Goal: Task Accomplishment & Management: Use online tool/utility

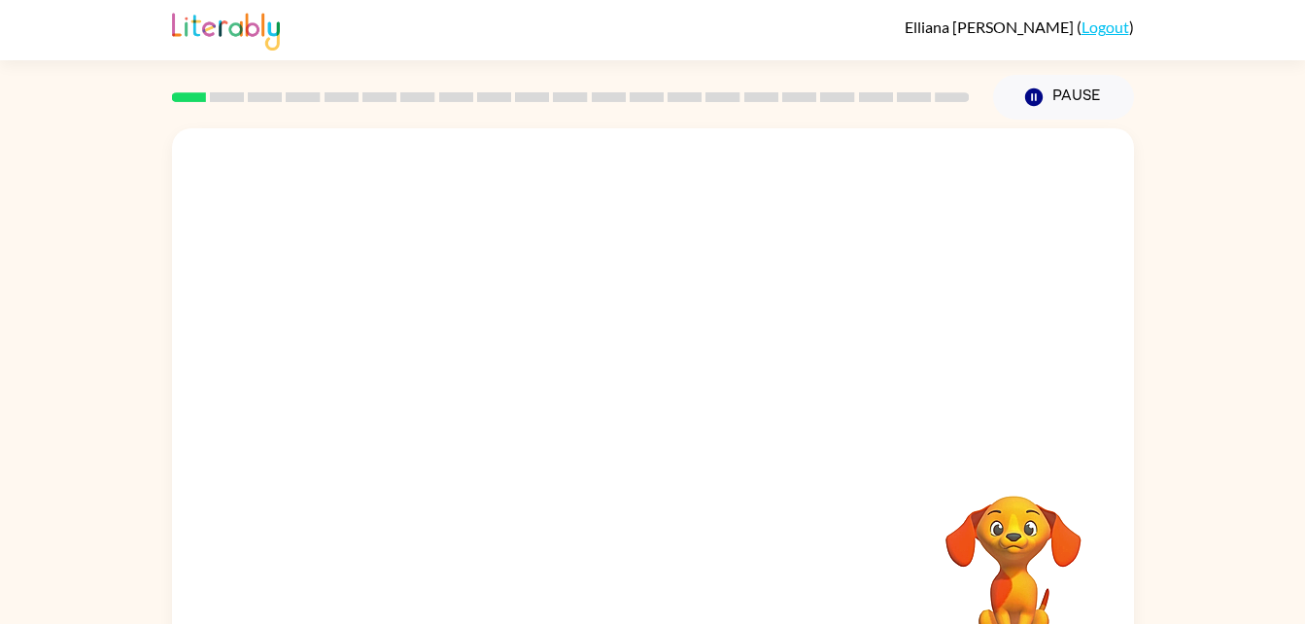
scroll to position [59, 0]
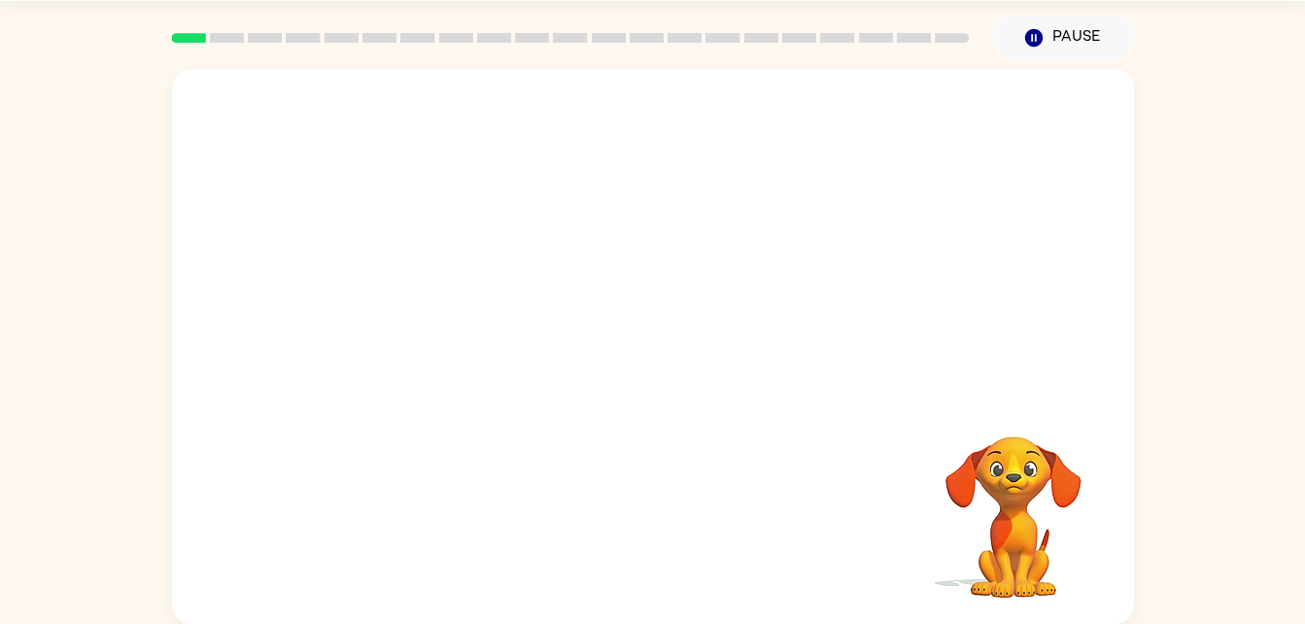
click at [1162, 283] on div "Your browser must support playing .mp4 files to use Literably. Please try using…" at bounding box center [652, 341] width 1305 height 563
click at [690, 365] on button "button" at bounding box center [653, 356] width 124 height 71
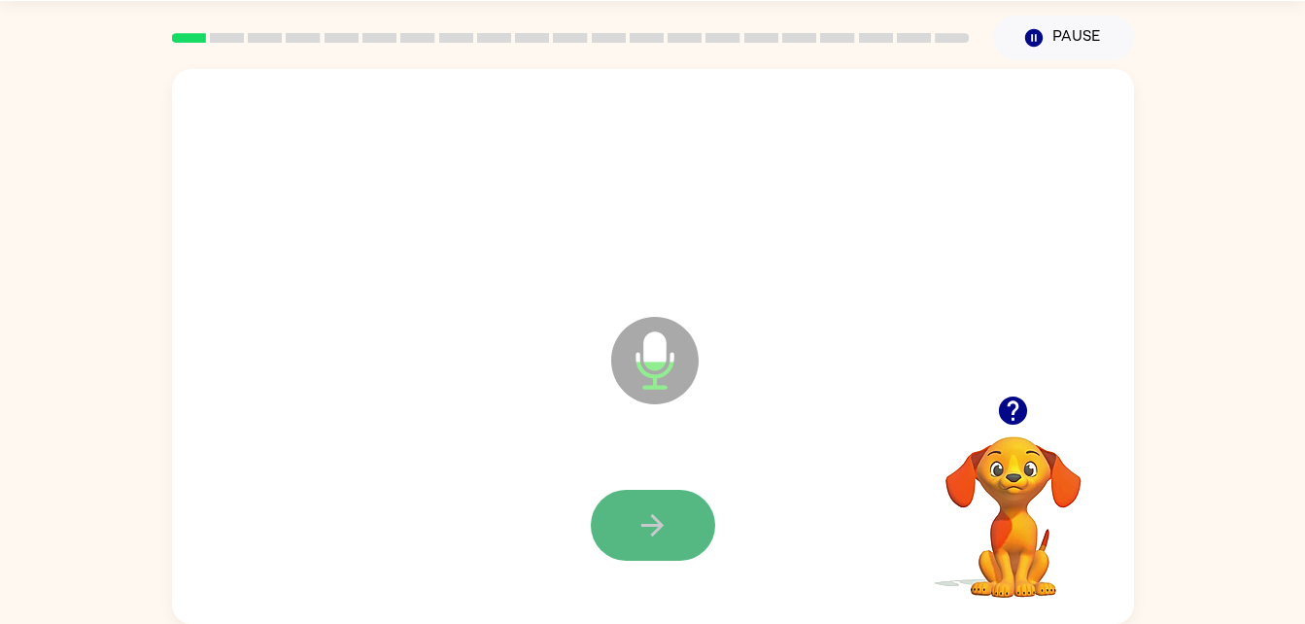
click at [662, 533] on icon "button" at bounding box center [652, 525] width 34 height 34
click at [661, 531] on icon "button" at bounding box center [652, 525] width 34 height 34
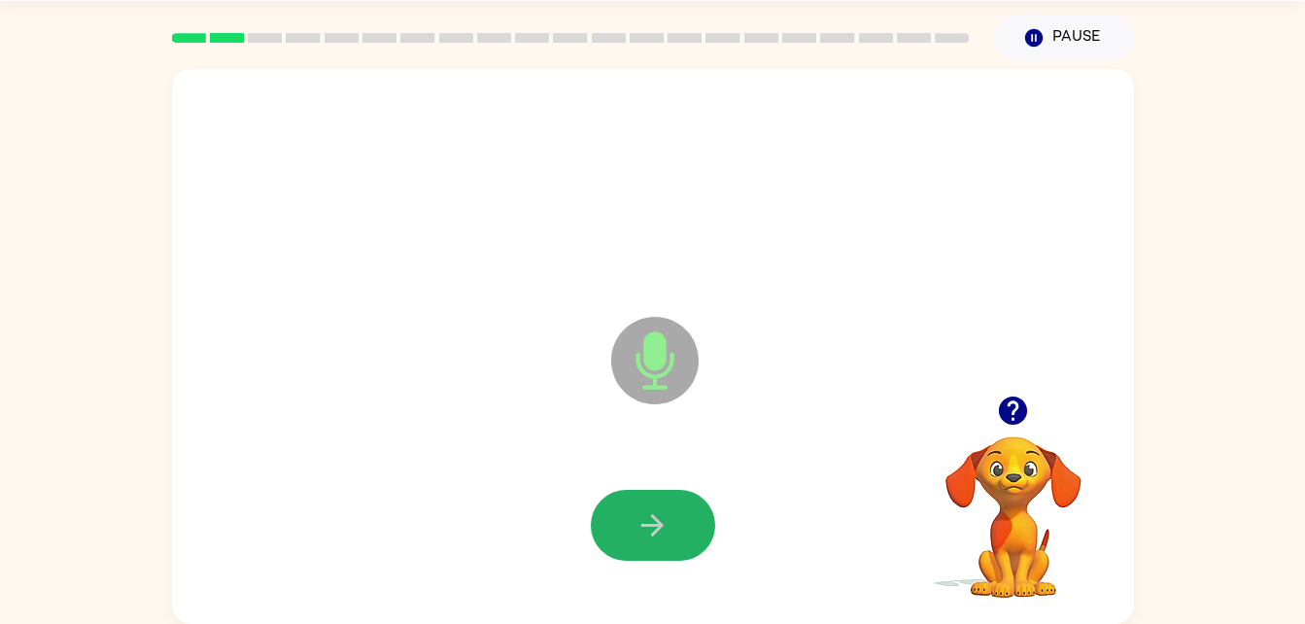
click at [661, 531] on icon "button" at bounding box center [652, 525] width 34 height 34
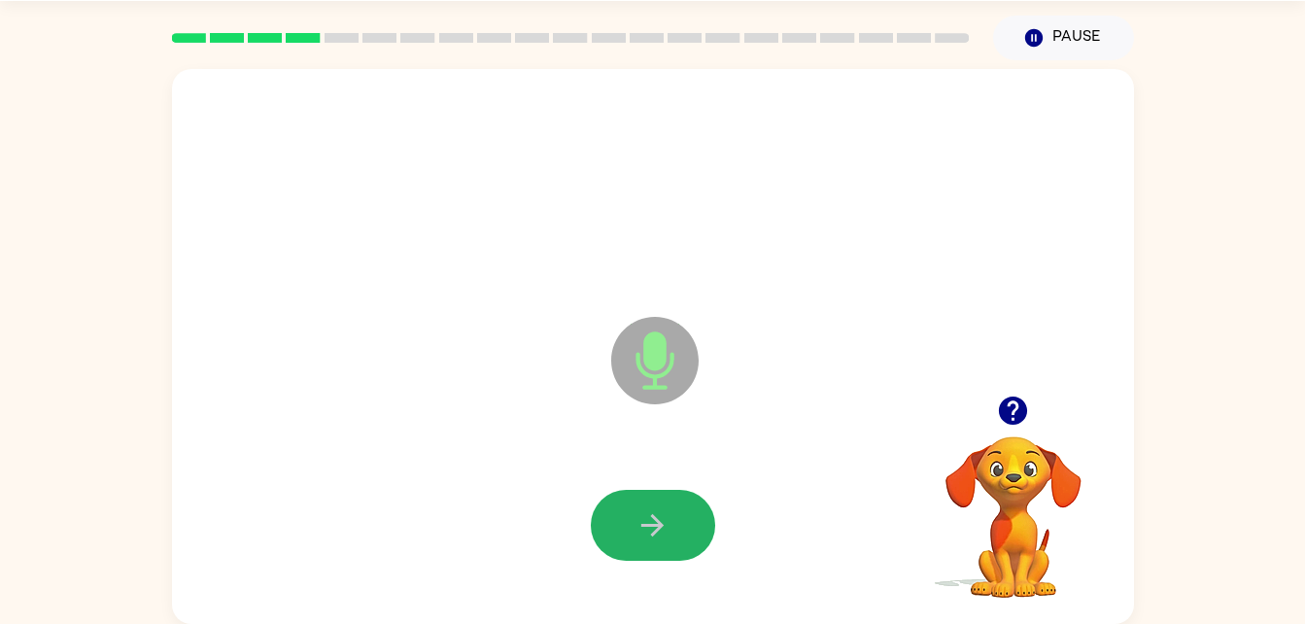
click at [661, 531] on icon "button" at bounding box center [652, 525] width 34 height 34
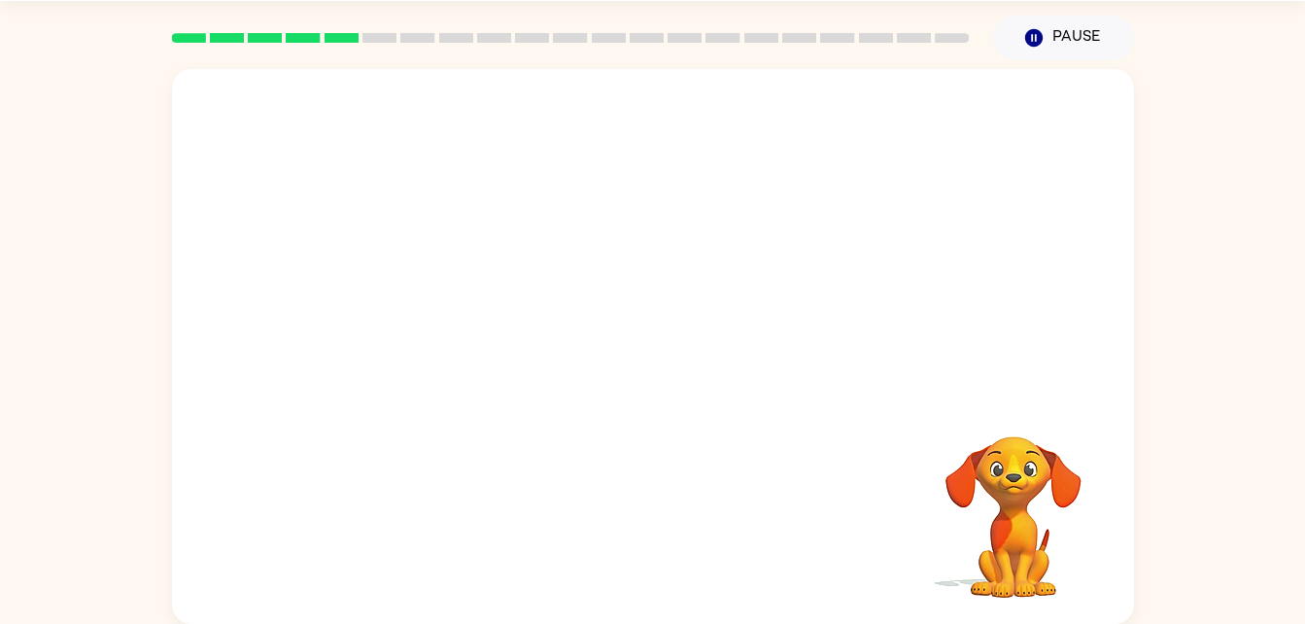
drag, startPoint x: 661, startPoint y: 531, endPoint x: 625, endPoint y: 541, distance: 38.2
click at [625, 541] on div "Your browser must support playing .mp4 files to use Literably. Please try using…" at bounding box center [653, 346] width 962 height 555
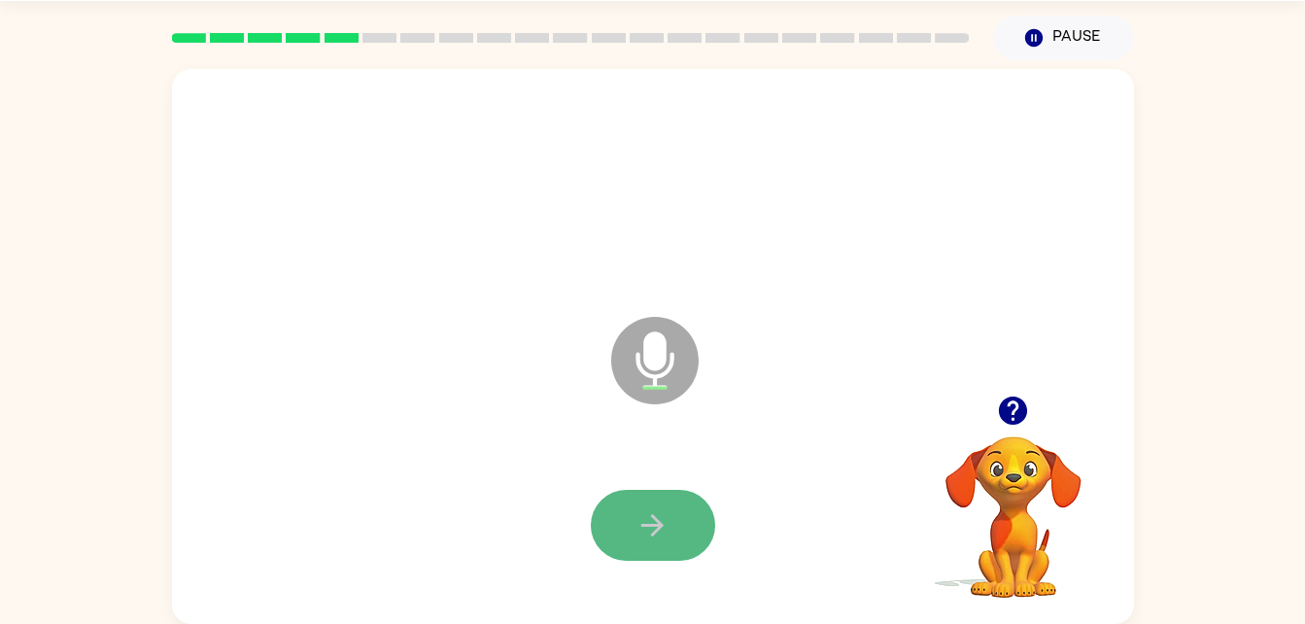
click at [622, 541] on button "button" at bounding box center [653, 525] width 124 height 71
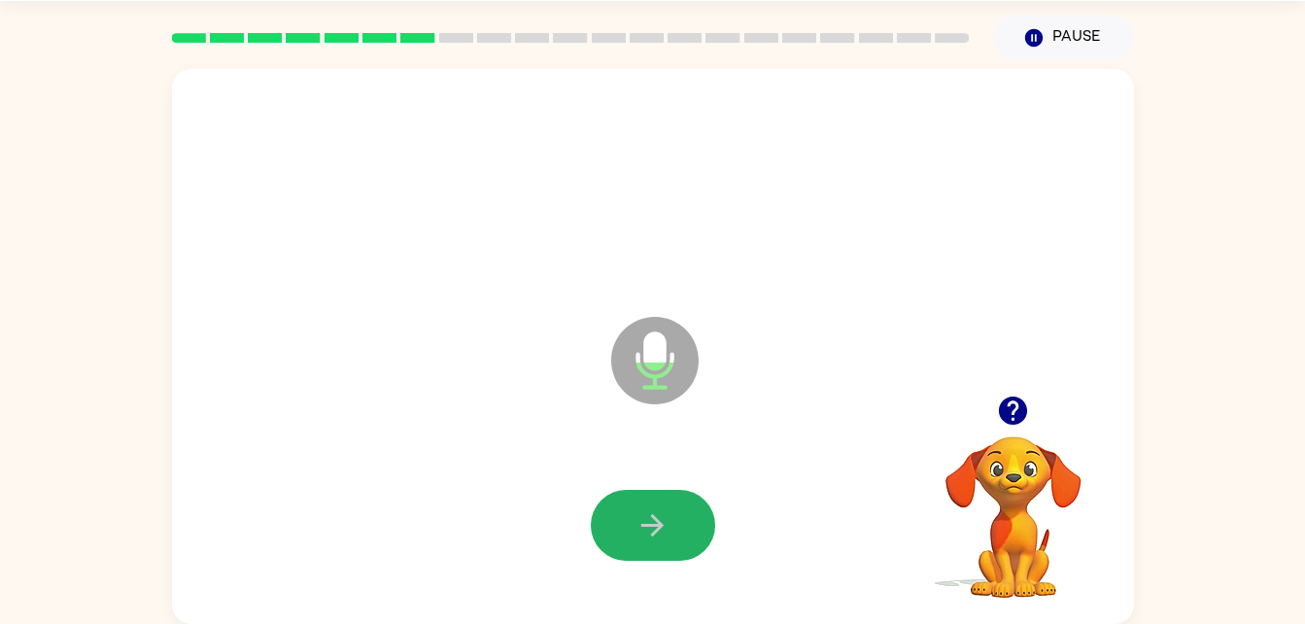
click at [622, 541] on button "button" at bounding box center [653, 525] width 124 height 71
click at [647, 505] on button "button" at bounding box center [653, 525] width 124 height 71
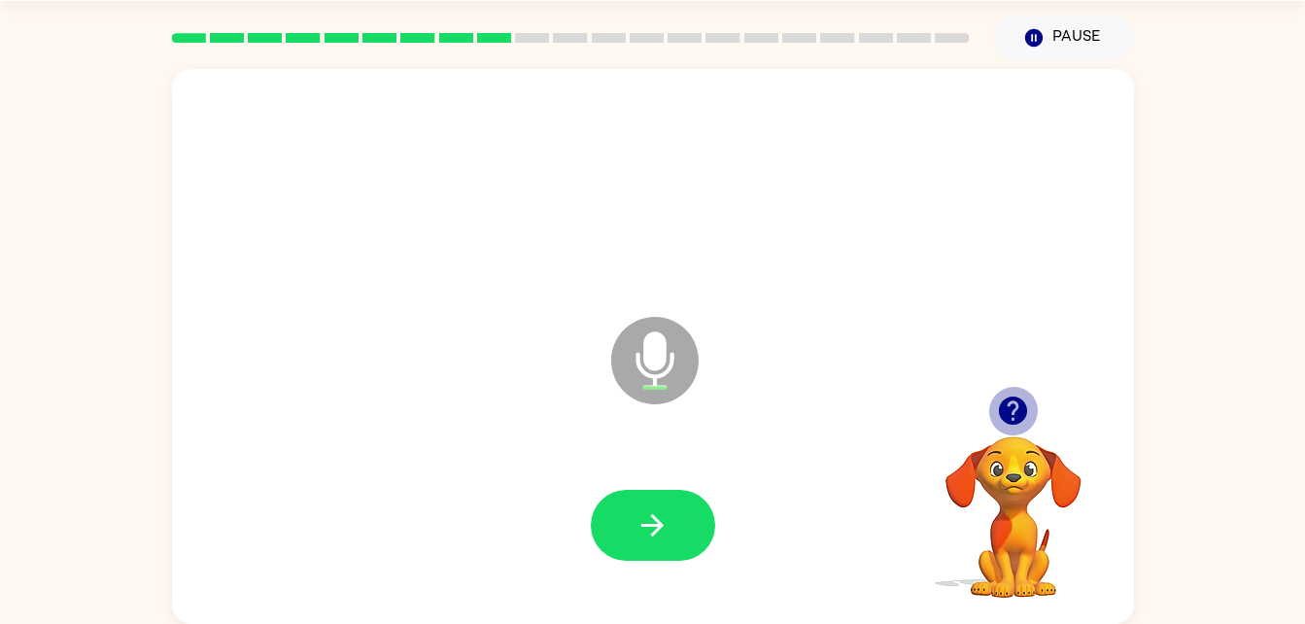
click at [1018, 410] on icon "button" at bounding box center [1013, 410] width 28 height 28
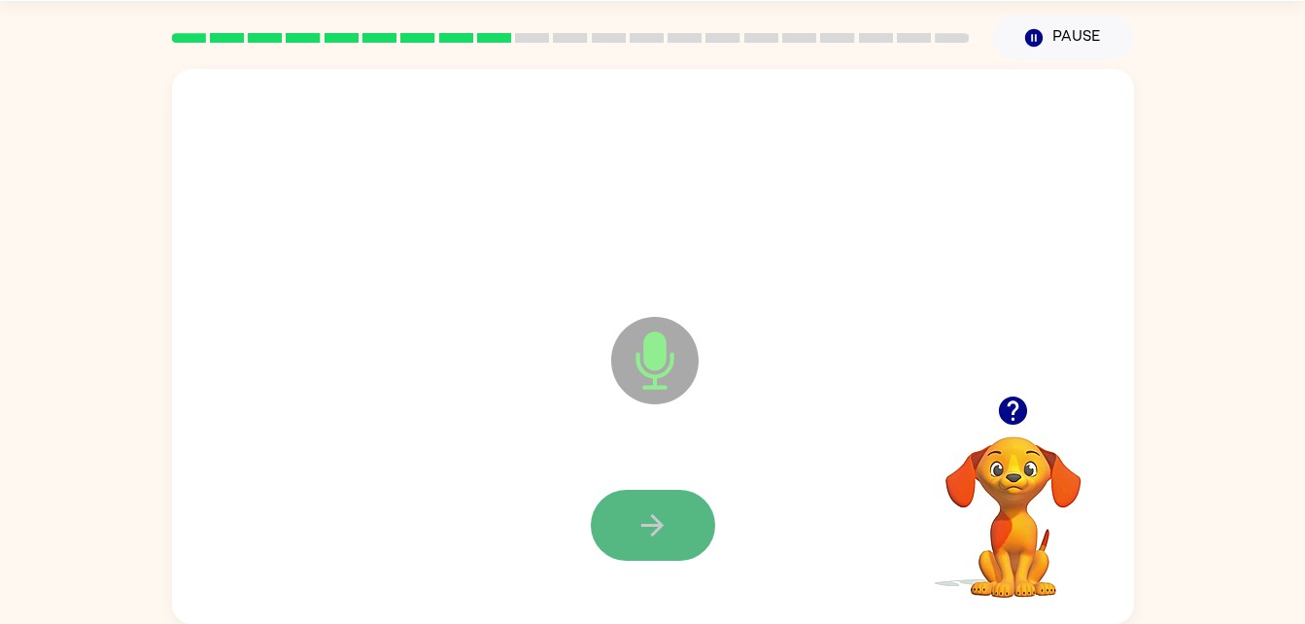
click at [633, 504] on button "button" at bounding box center [653, 525] width 124 height 71
click at [632, 509] on button "button" at bounding box center [653, 525] width 124 height 71
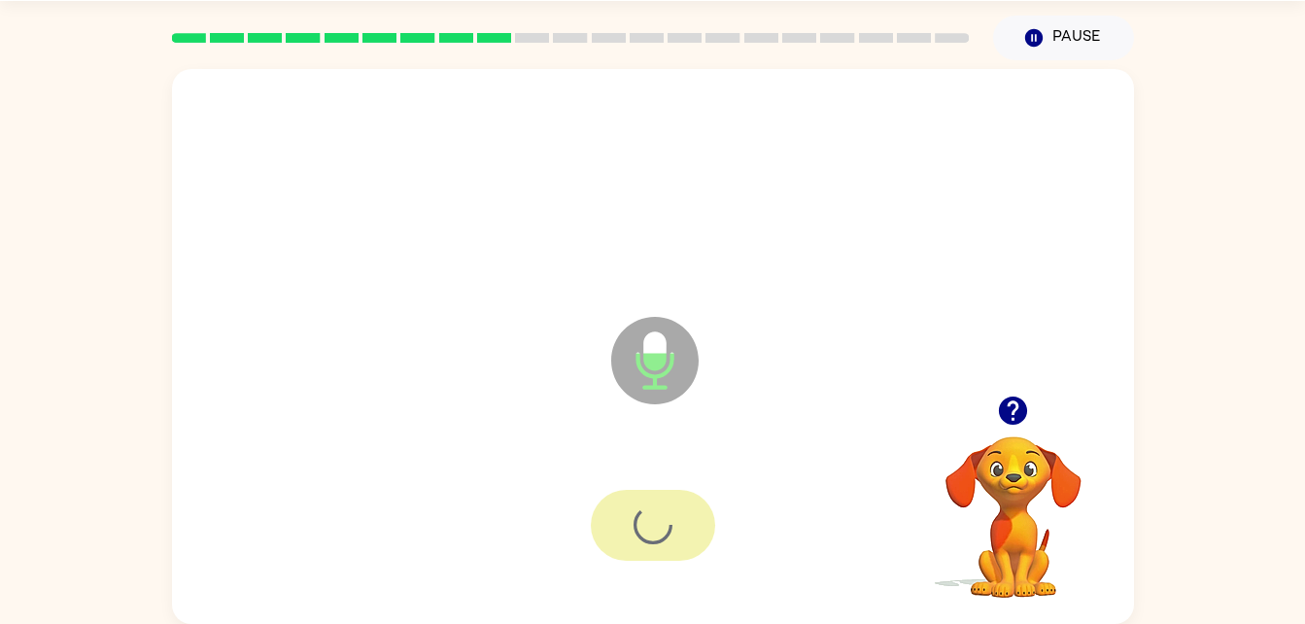
click at [632, 509] on div at bounding box center [653, 525] width 124 height 71
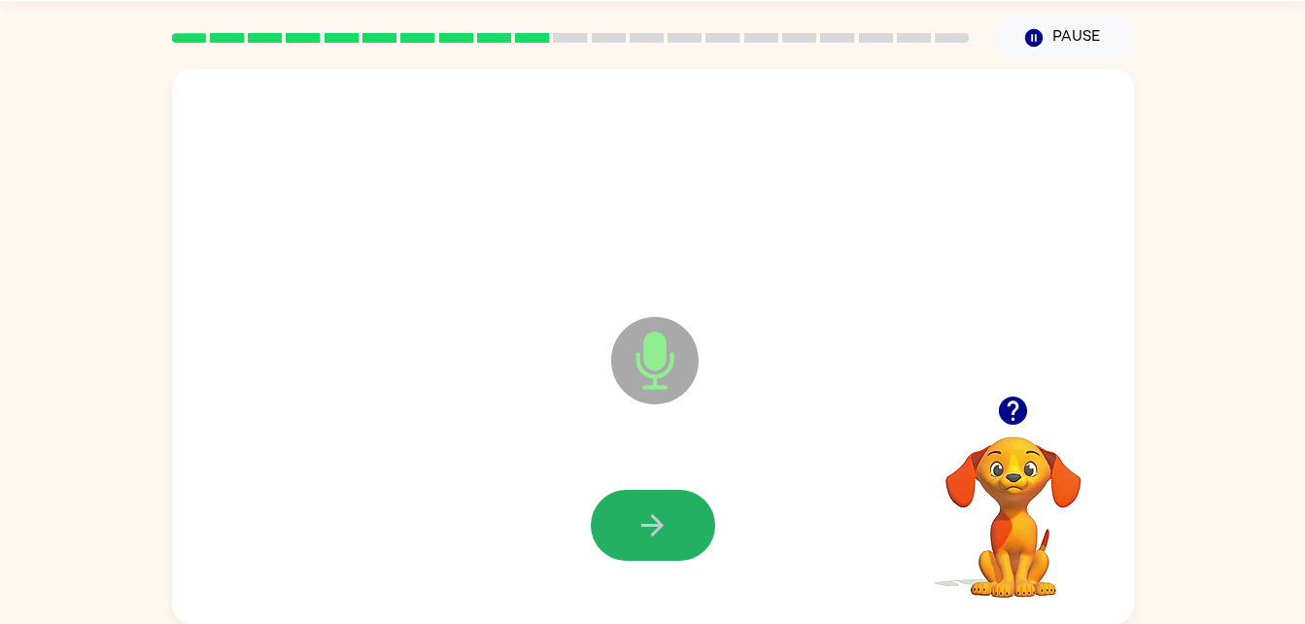
click at [632, 509] on button "button" at bounding box center [653, 525] width 124 height 71
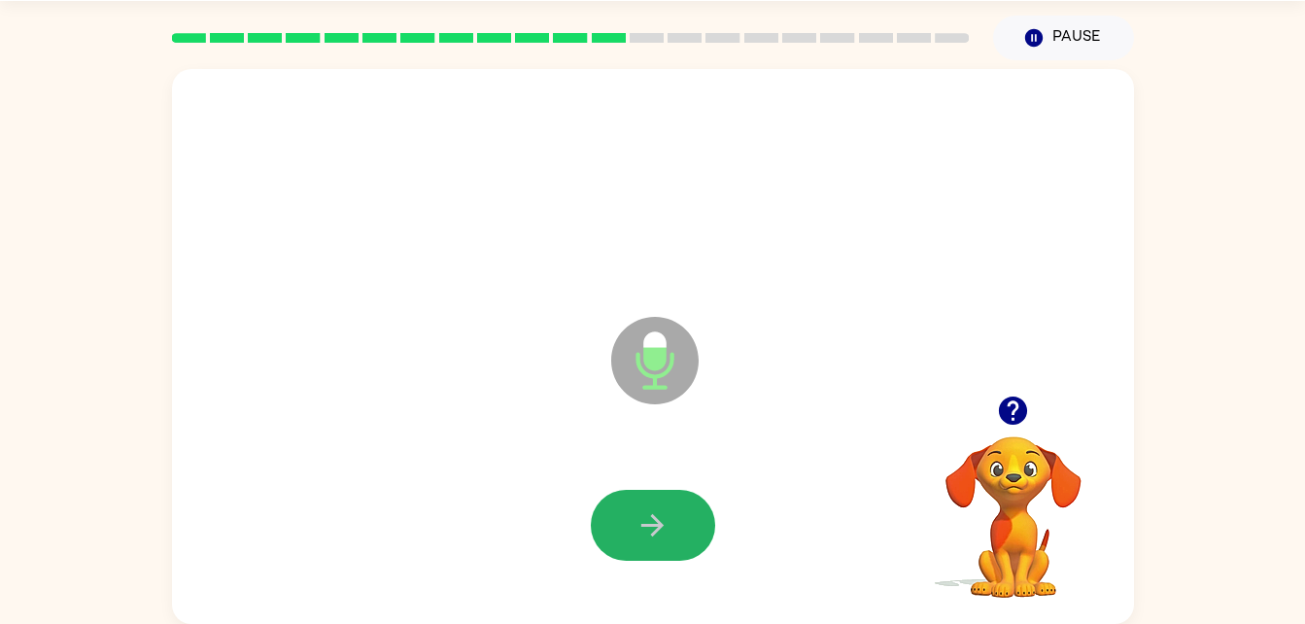
click at [632, 509] on button "button" at bounding box center [653, 525] width 124 height 71
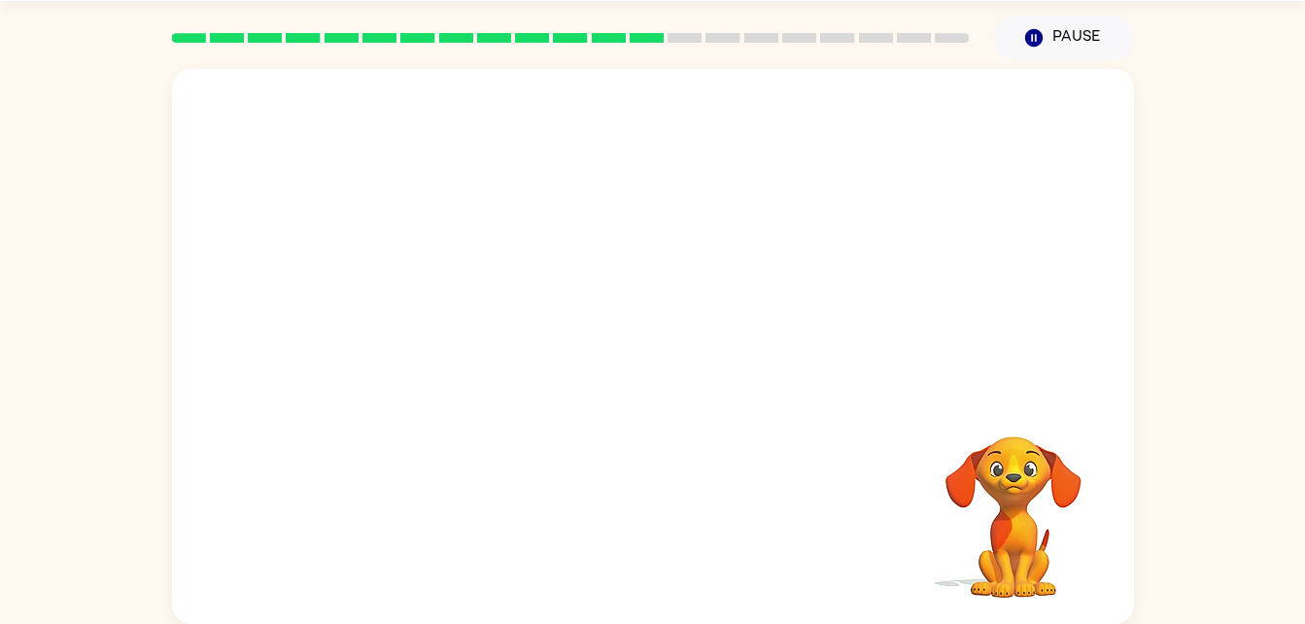
click at [737, 513] on div "Your browser must support playing .mp4 files to use Literably. Please try using…" at bounding box center [653, 346] width 962 height 555
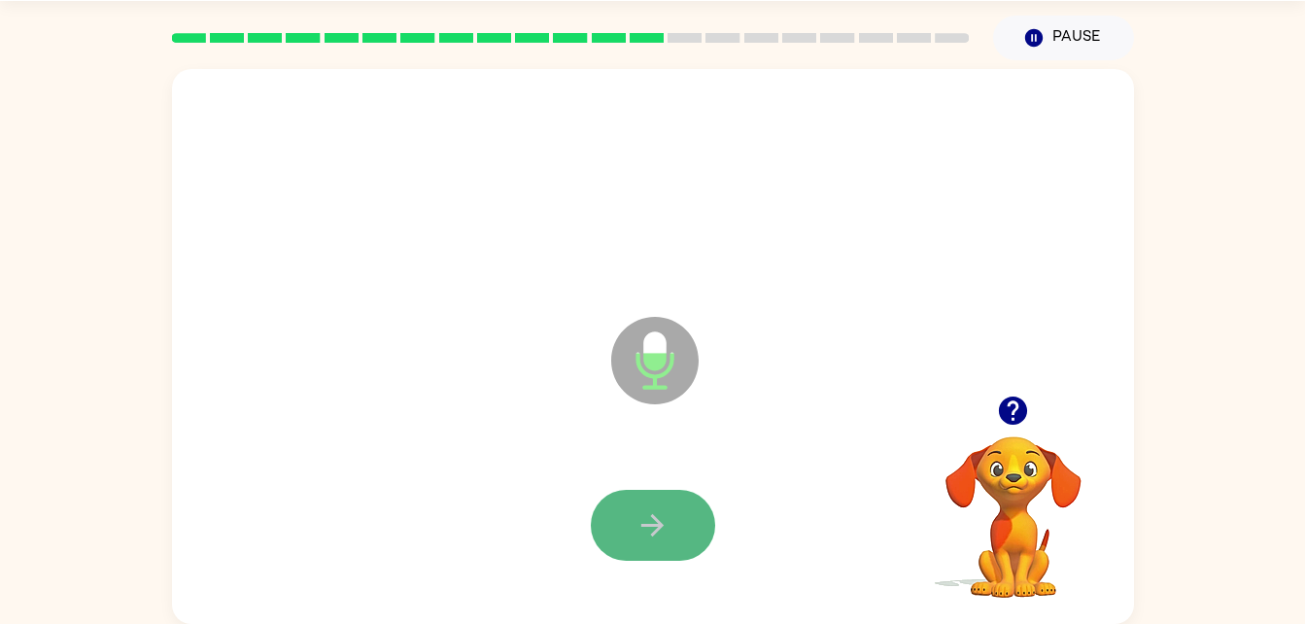
click at [640, 548] on button "button" at bounding box center [653, 525] width 124 height 71
click at [638, 548] on button "button" at bounding box center [653, 525] width 124 height 71
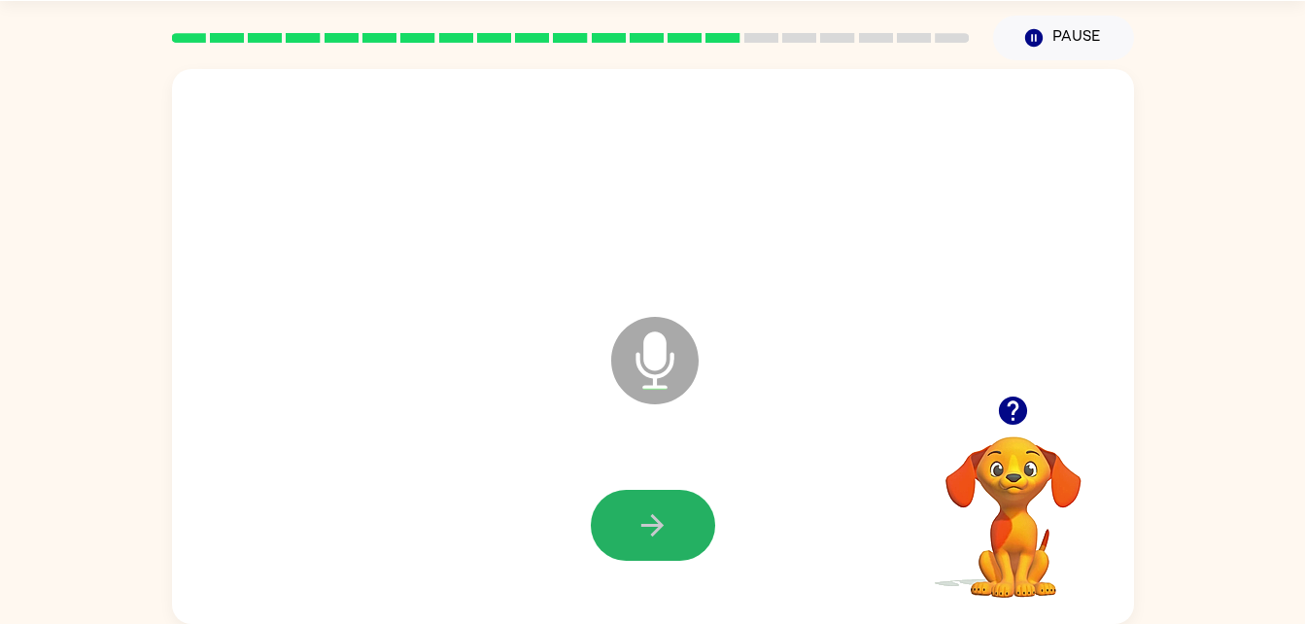
click at [638, 548] on button "button" at bounding box center [653, 525] width 124 height 71
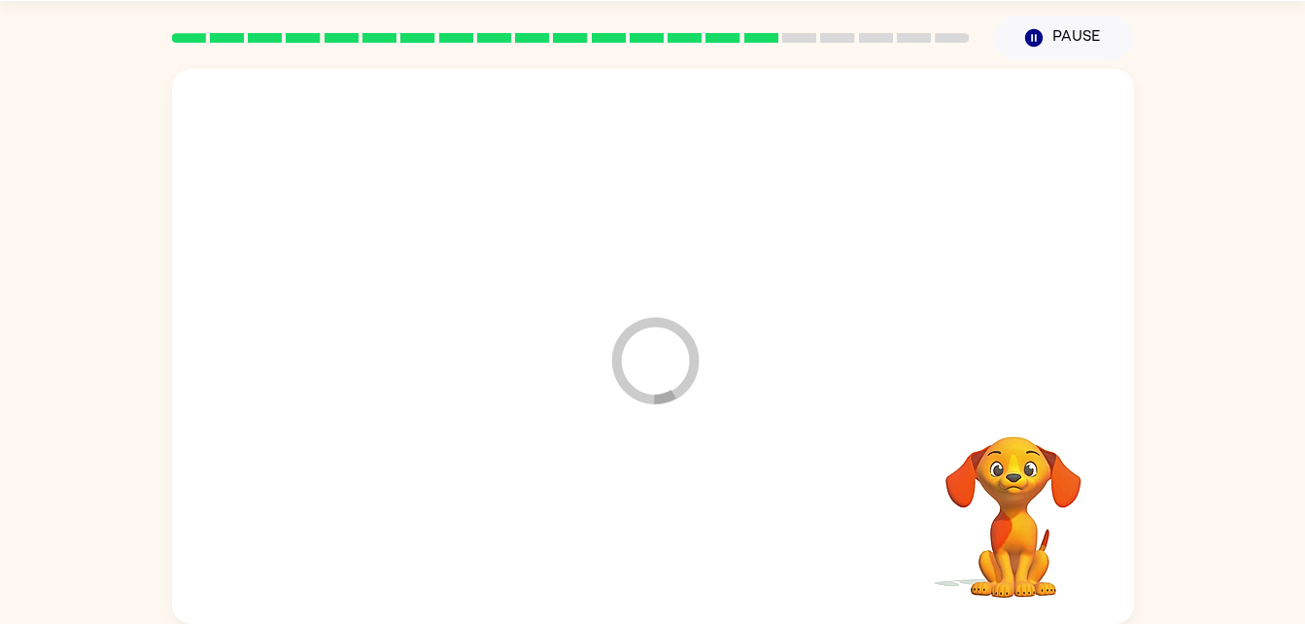
click at [638, 548] on div at bounding box center [652, 525] width 923 height 159
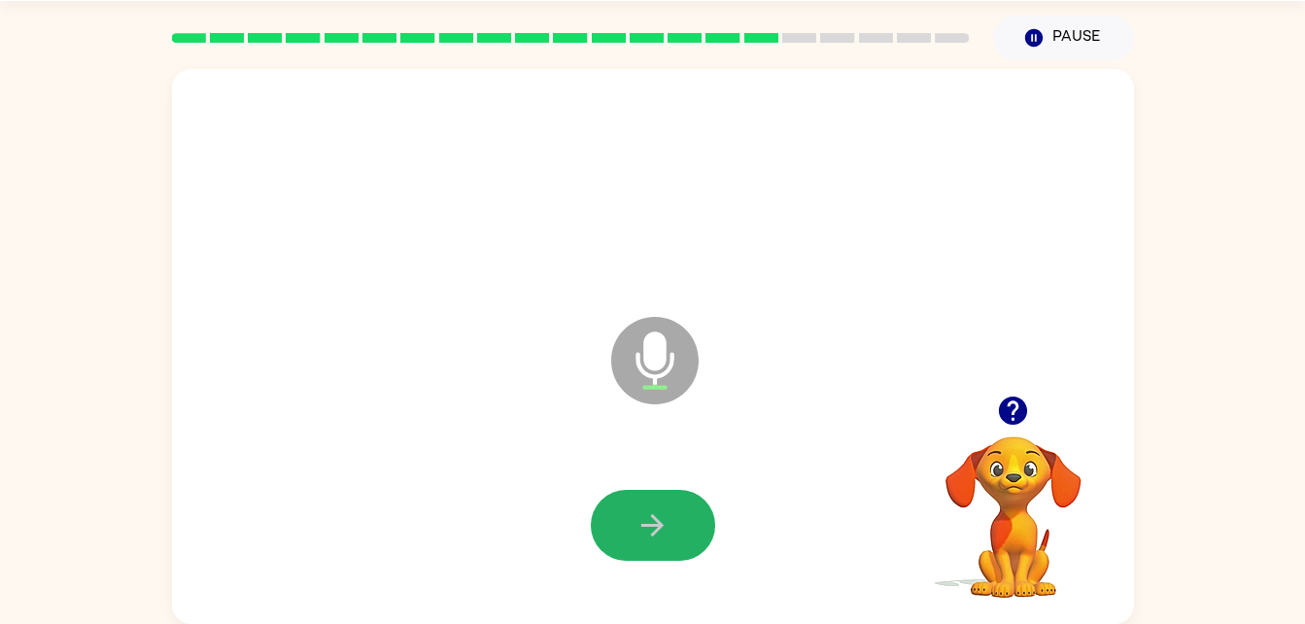
click at [638, 548] on button "button" at bounding box center [653, 525] width 124 height 71
click at [640, 509] on icon "button" at bounding box center [652, 525] width 34 height 34
click at [653, 499] on button "button" at bounding box center [653, 525] width 124 height 71
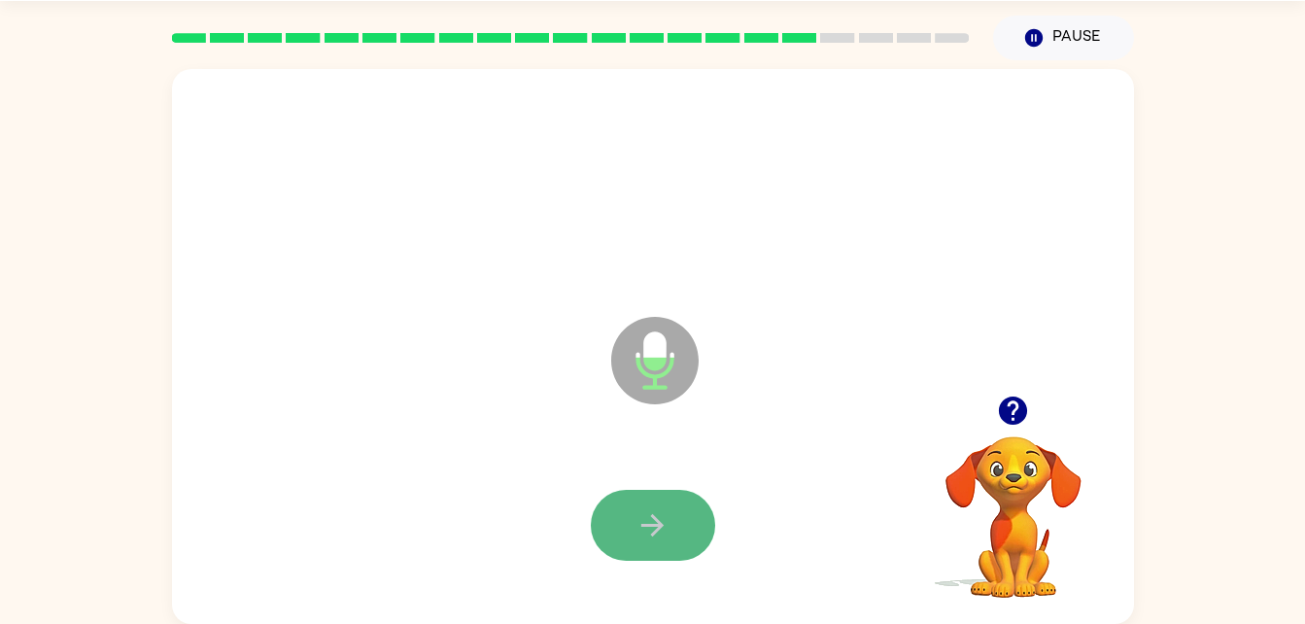
click at [649, 501] on button "button" at bounding box center [653, 525] width 124 height 71
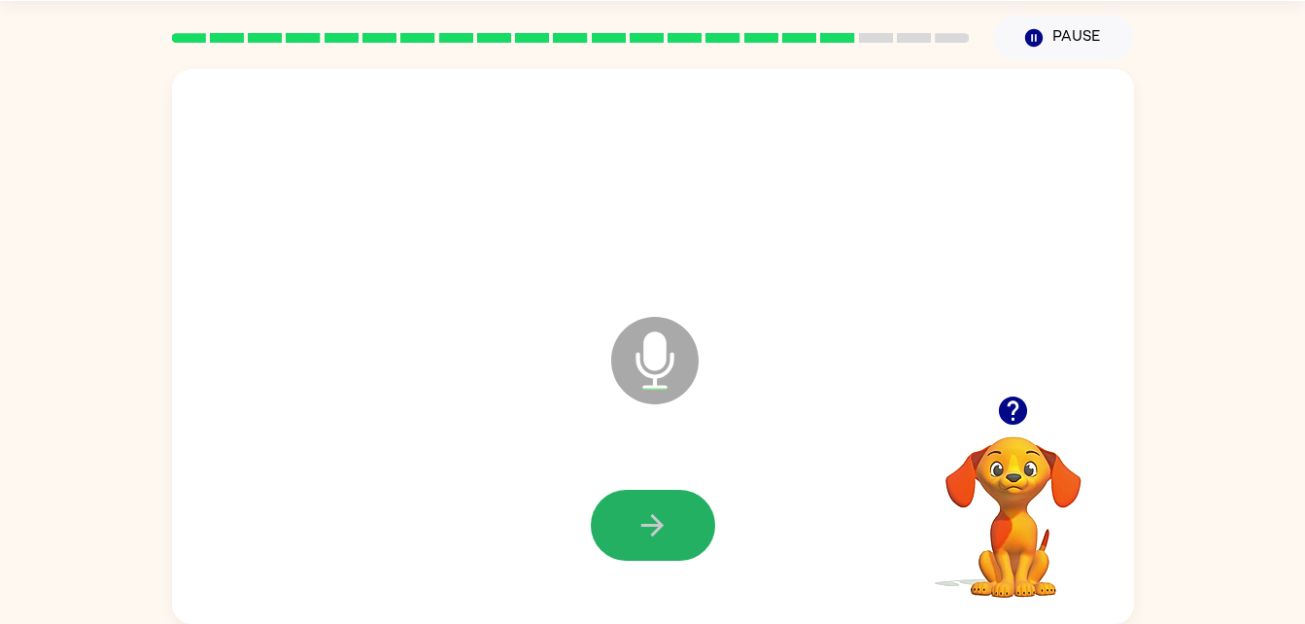
click at [649, 501] on button "button" at bounding box center [653, 525] width 124 height 71
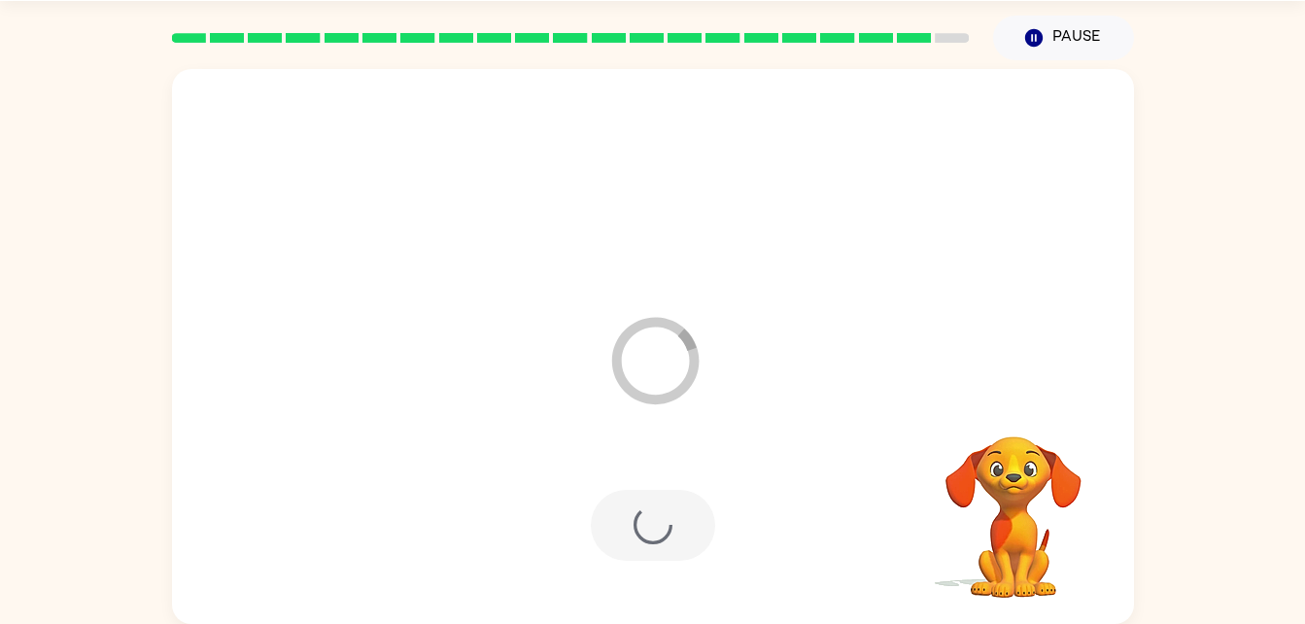
scroll to position [24, 0]
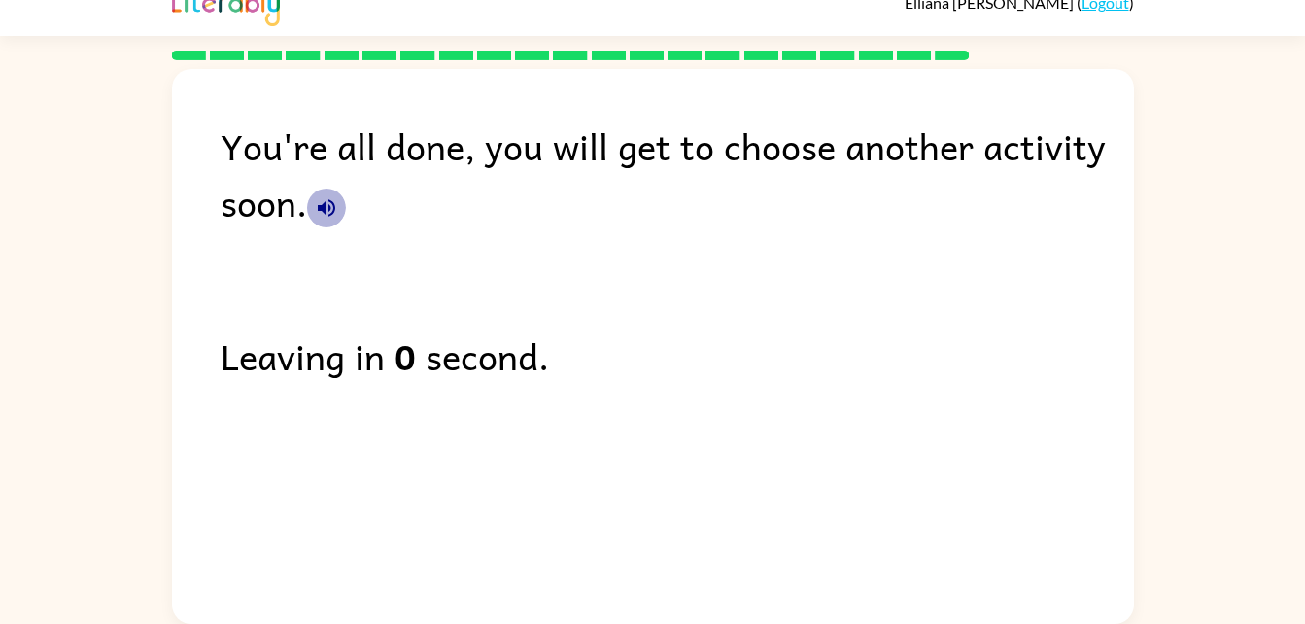
click at [318, 219] on icon "button" at bounding box center [326, 207] width 23 height 23
